Goal: Find specific page/section: Find specific page/section

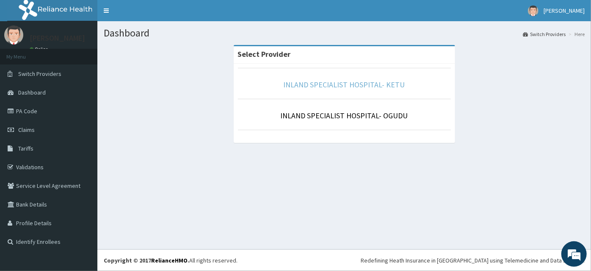
click at [363, 86] on link "INLAND SPECIALIST HOSPITAL- KETU" at bounding box center [344, 85] width 121 height 10
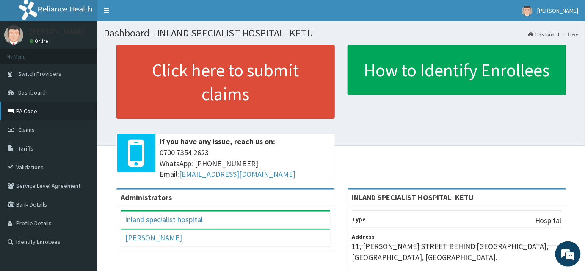
click at [37, 111] on link "PA Code" at bounding box center [48, 111] width 97 height 19
